Goal: Information Seeking & Learning: Learn about a topic

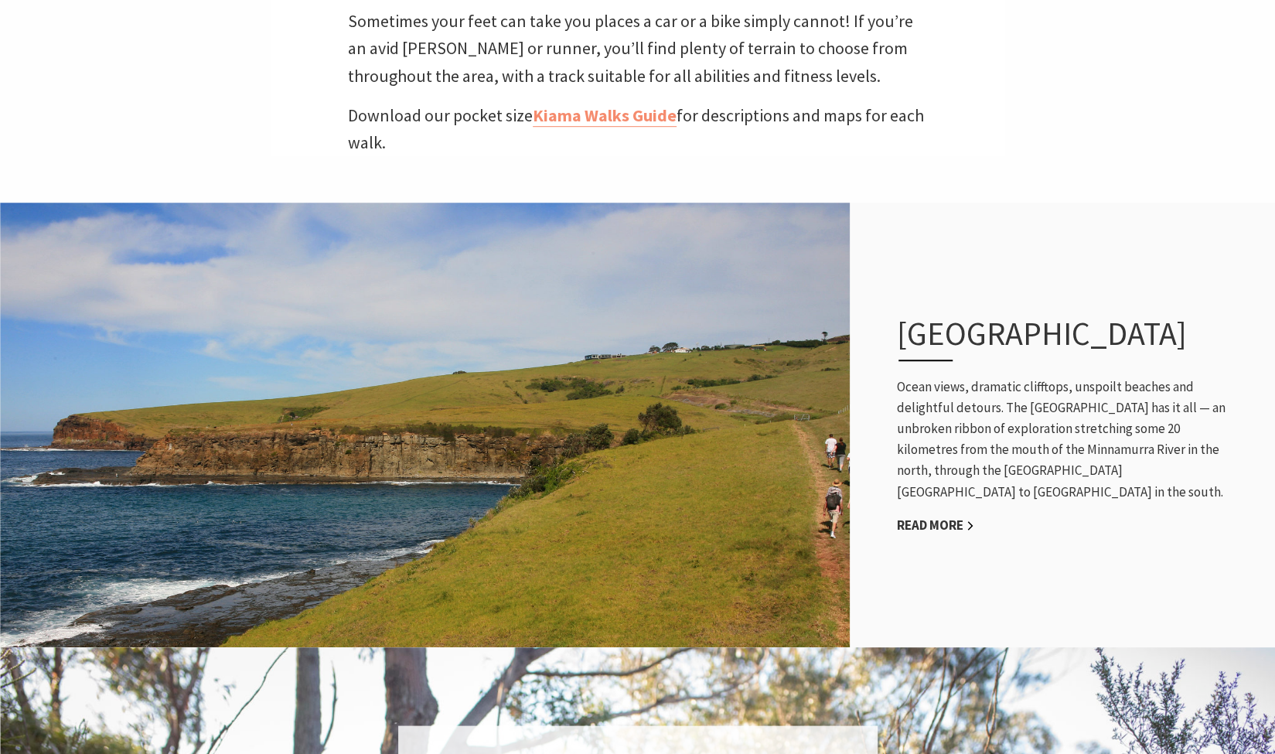
scroll to position [620, 0]
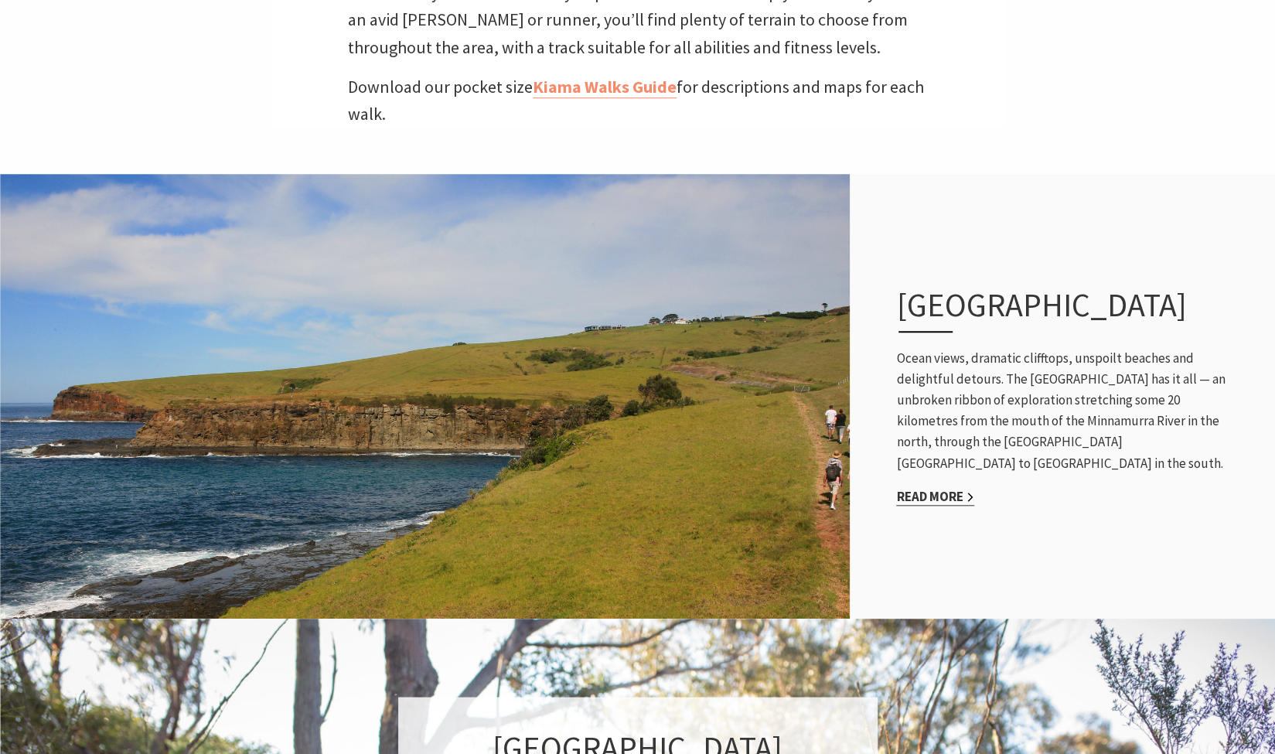
click at [924, 498] on link "Read More" at bounding box center [935, 497] width 78 height 18
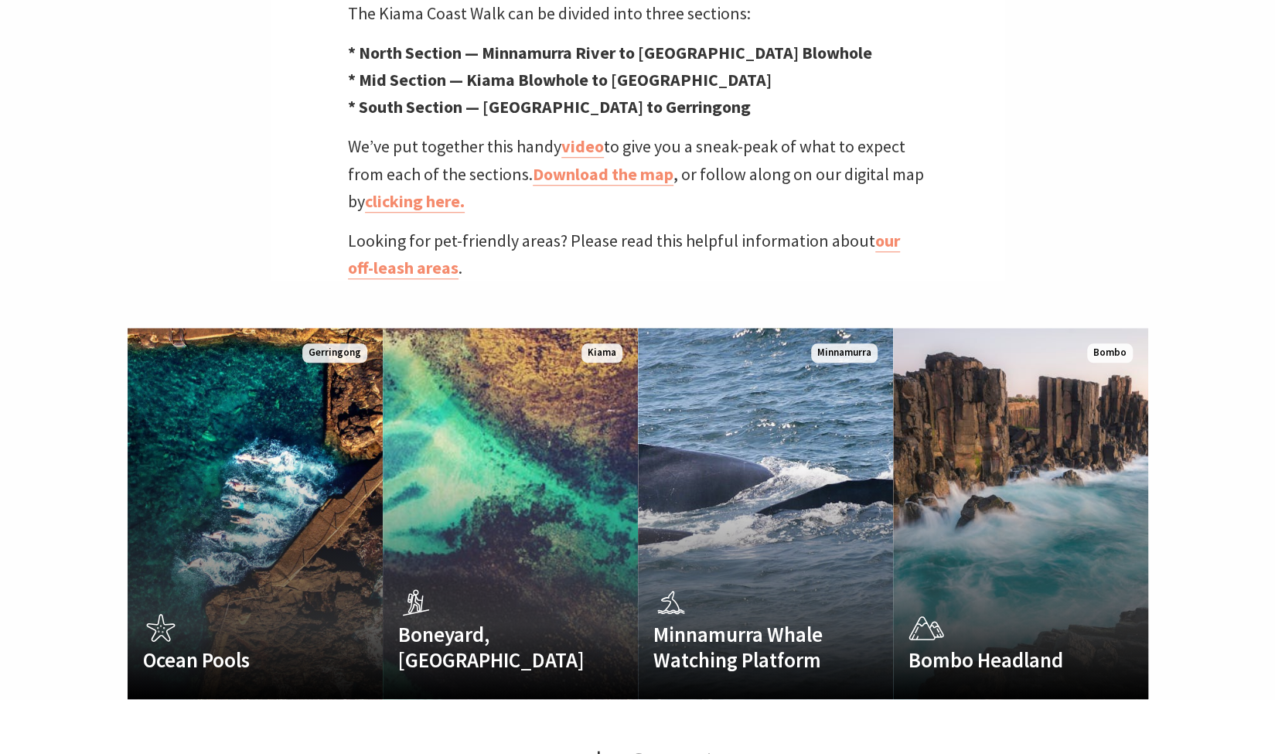
scroll to position [801, 0]
click at [583, 136] on link "video" at bounding box center [582, 147] width 43 height 22
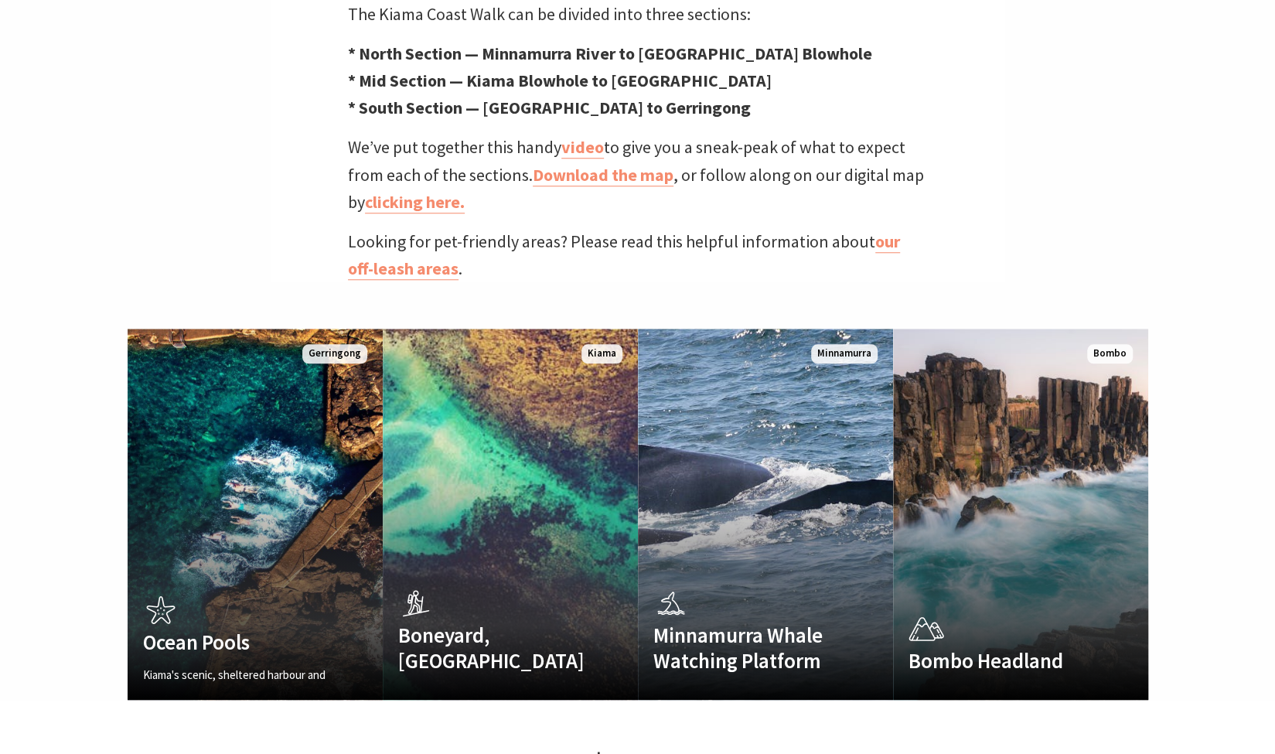
click at [1, 622] on div "Ocean Pools Kiama's scenic, sheltered harbour and ocean pools Read More [GEOGRA…" at bounding box center [637, 513] width 1275 height 371
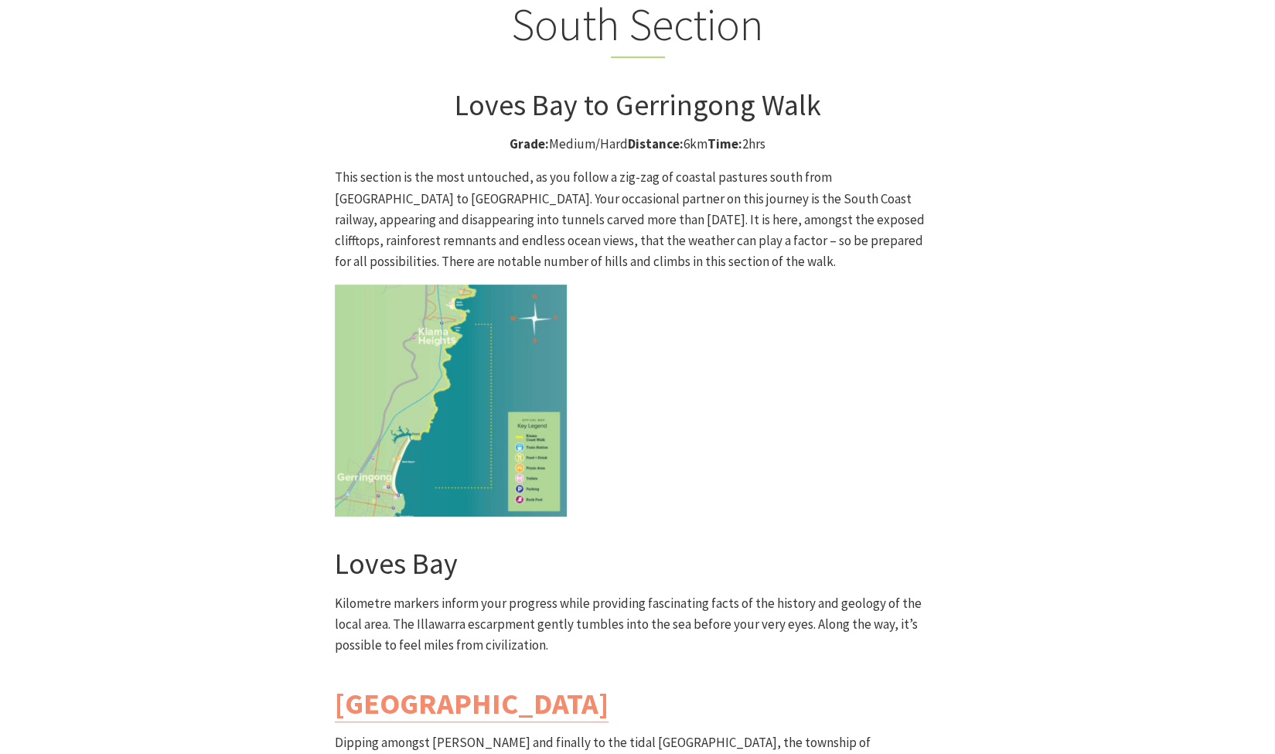
scroll to position [4055, 0]
click at [492, 594] on p "Kilometre markers inform your progress while providing fascinating facts of the…" at bounding box center [638, 625] width 606 height 63
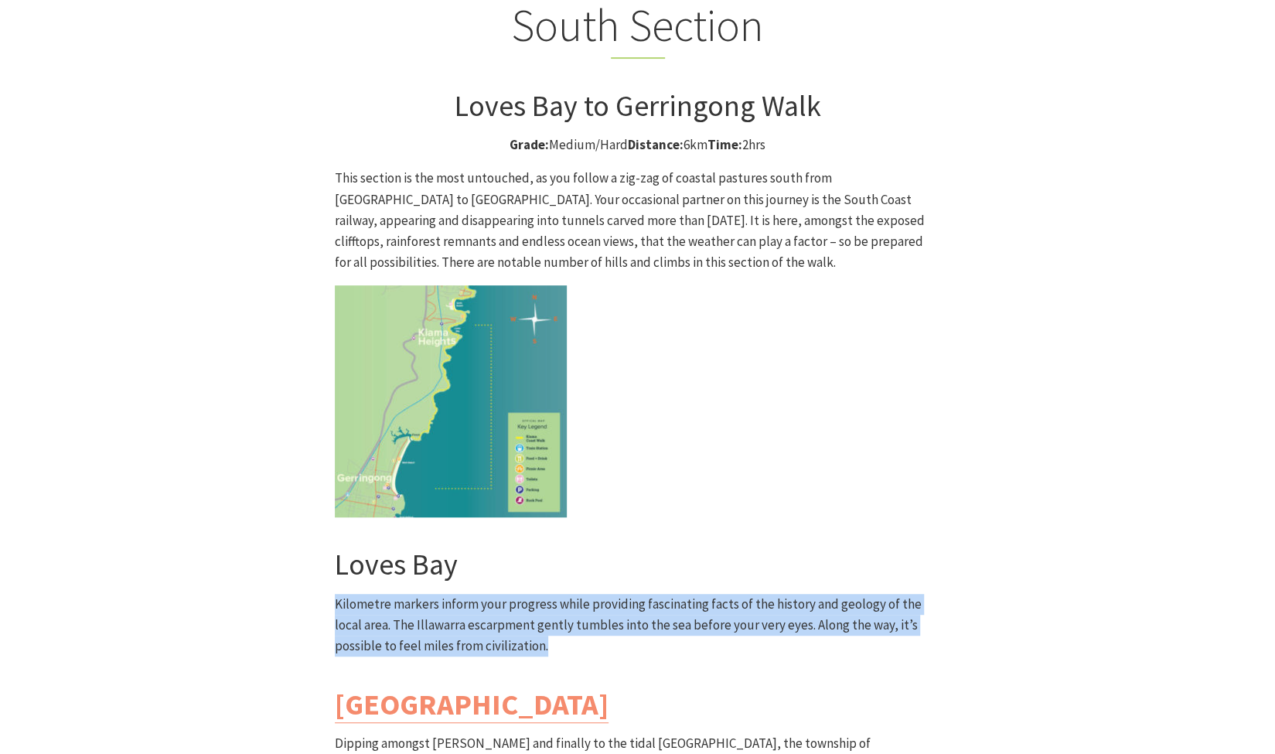
click at [492, 594] on p "Kilometre markers inform your progress while providing fascinating facts of the…" at bounding box center [638, 625] width 606 height 63
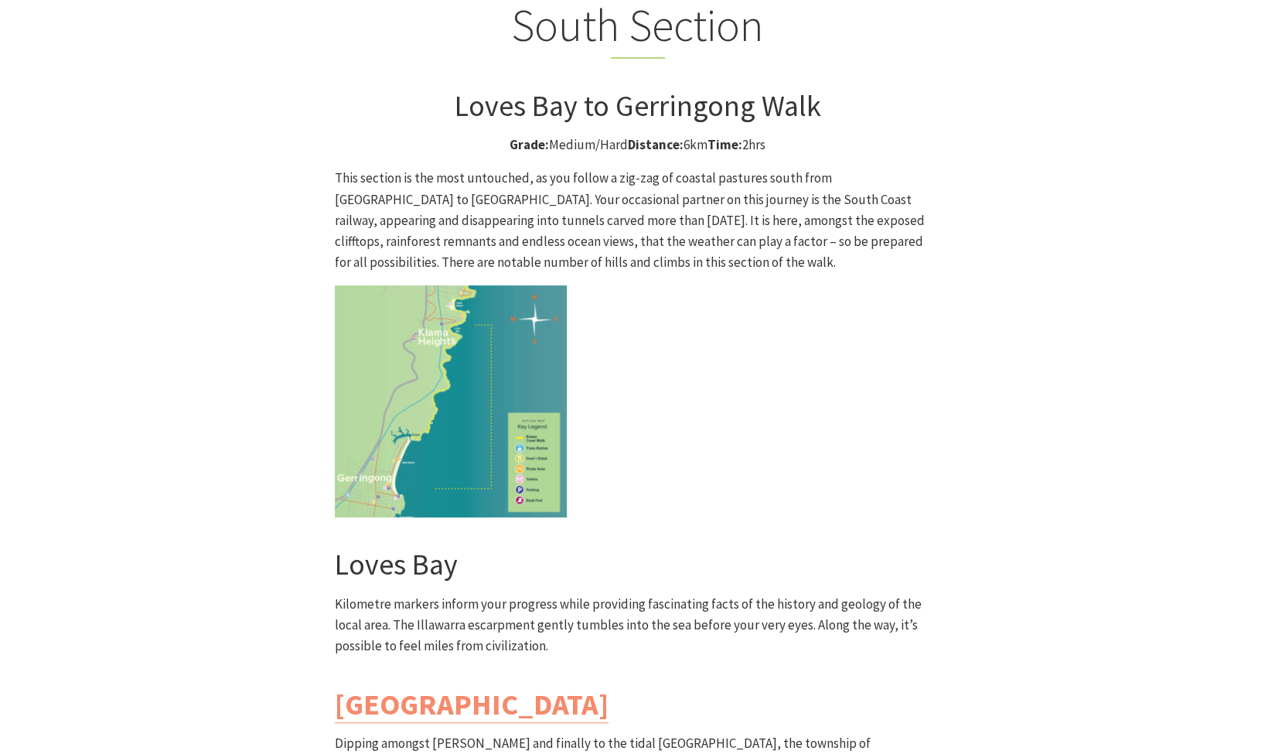
click at [436, 546] on h3 "Loves Bay" at bounding box center [638, 564] width 606 height 36
click at [444, 291] on img at bounding box center [451, 401] width 232 height 232
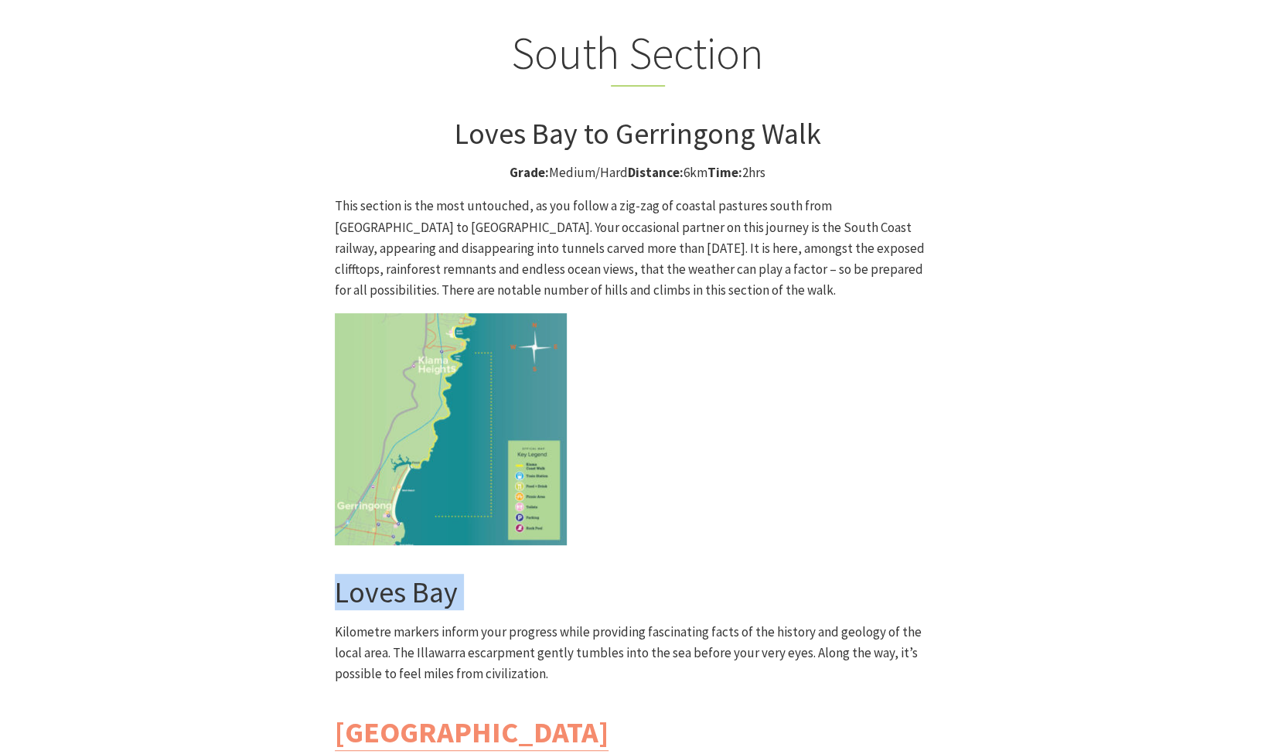
scroll to position [4024, 0]
